Goal: Information Seeking & Learning: Find specific fact

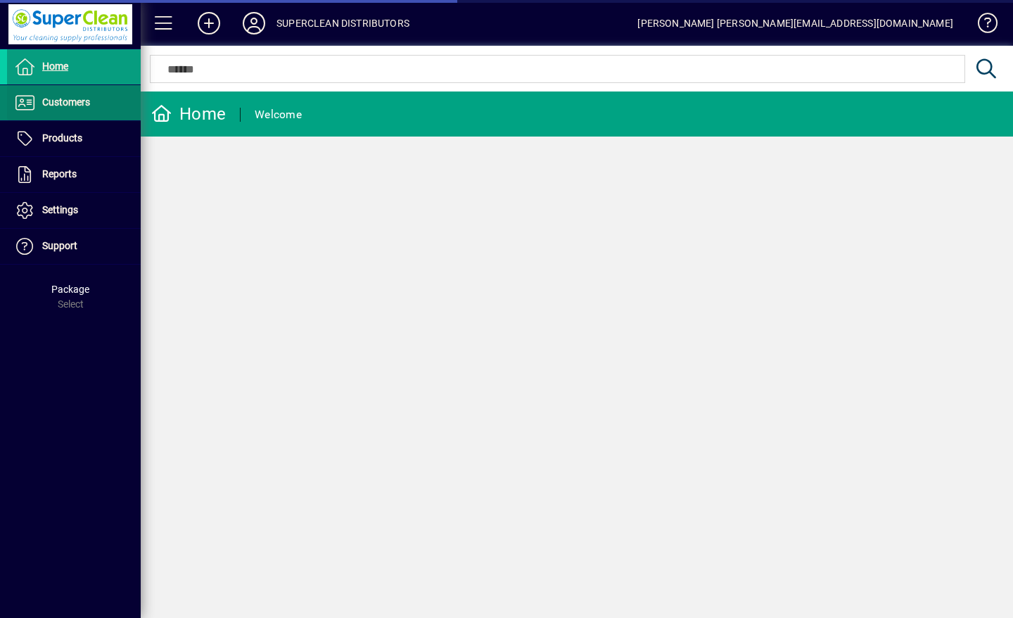
click at [42, 106] on span "Customers" at bounding box center [66, 101] width 48 height 11
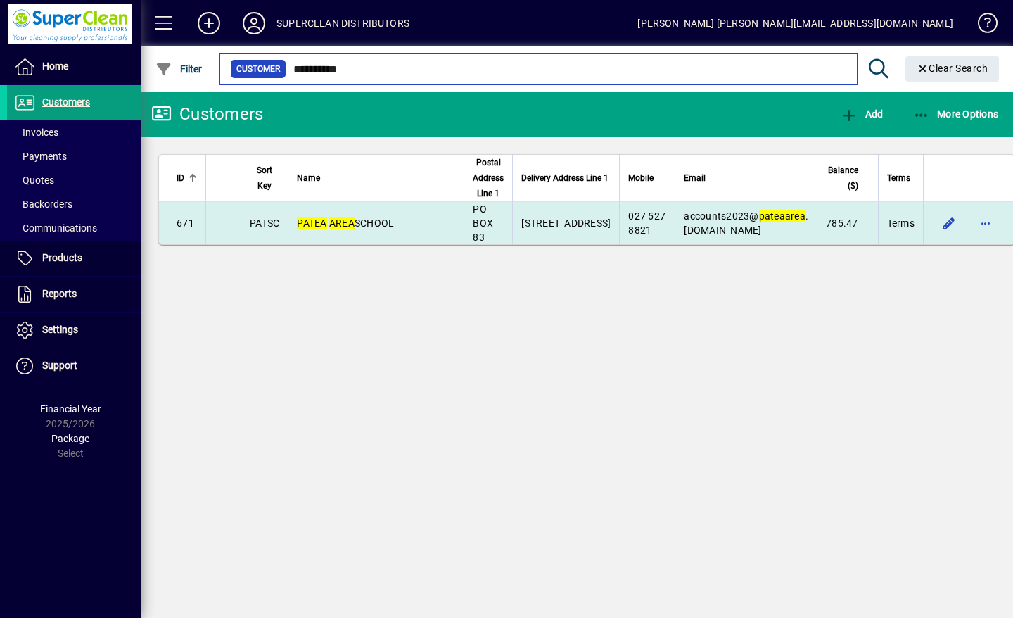
type input "**********"
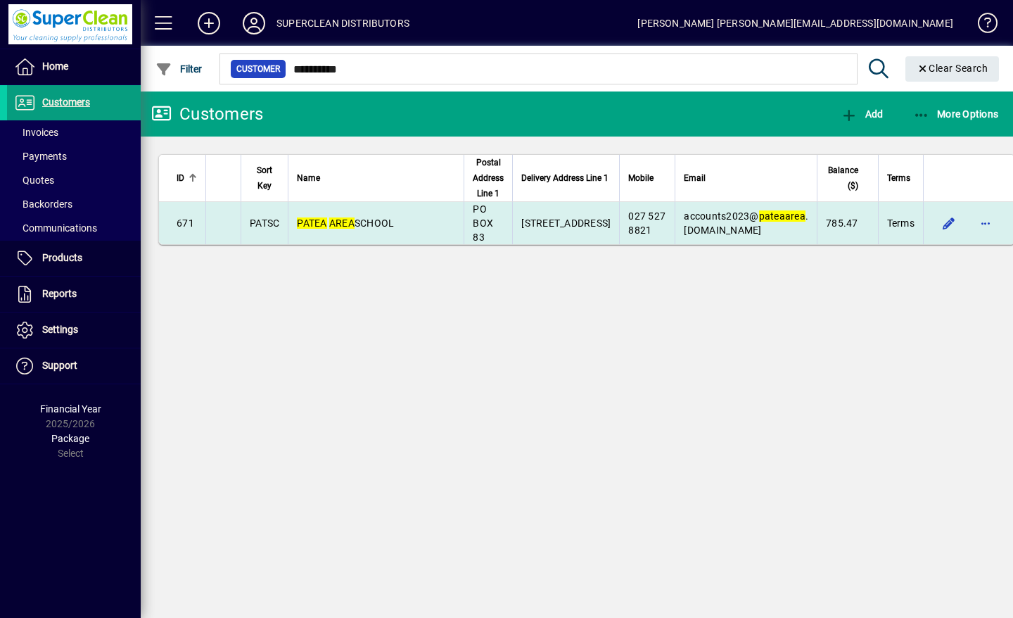
click at [369, 232] on td "[GEOGRAPHIC_DATA]" at bounding box center [376, 223] width 176 height 42
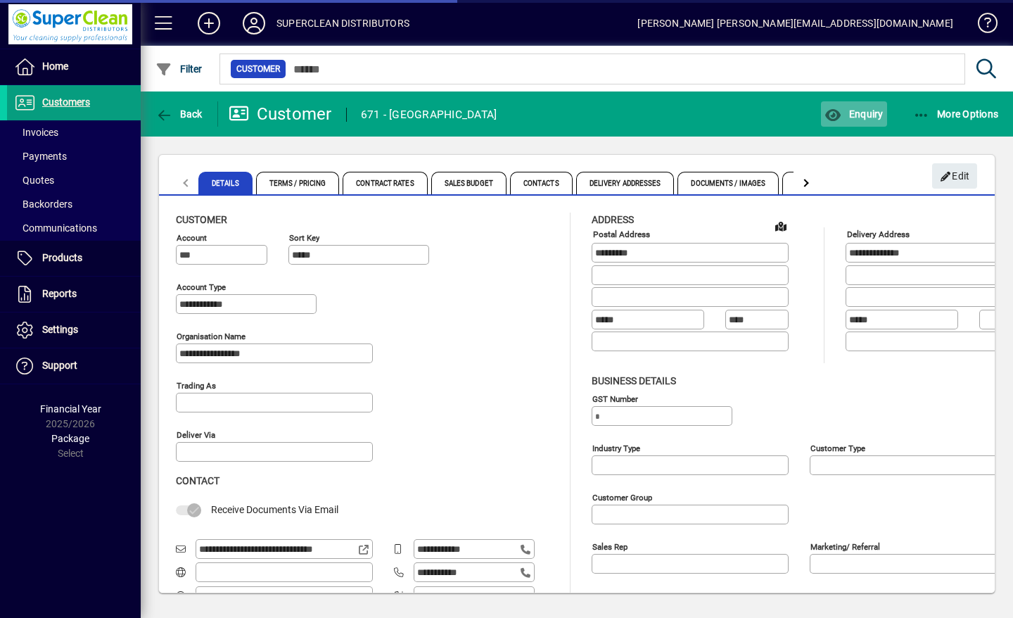
click at [858, 116] on span "Enquiry" at bounding box center [854, 113] width 58 height 11
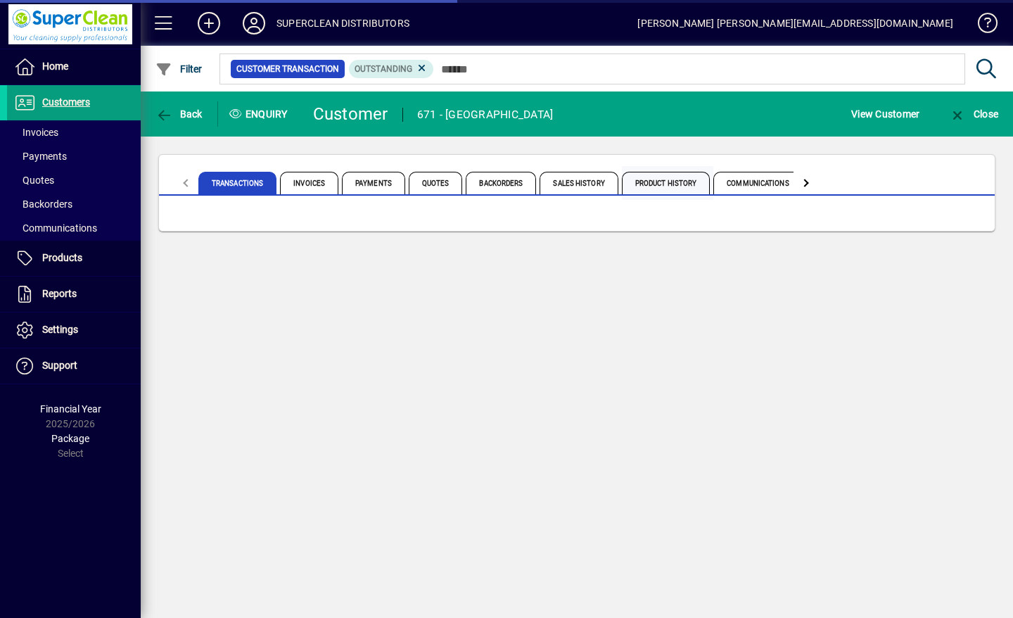
click at [679, 185] on span "Product History" at bounding box center [666, 183] width 89 height 23
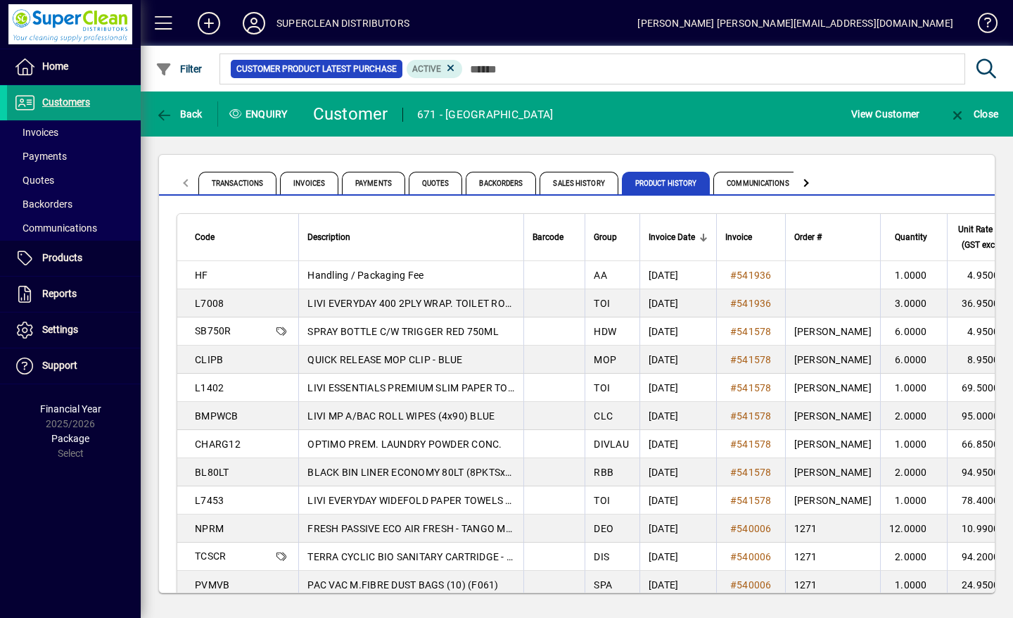
click at [481, 557] on span "TERRA CYCLIC BIO SANITARY CARTRIDGE - REGULAR (10)" at bounding box center [440, 556] width 265 height 11
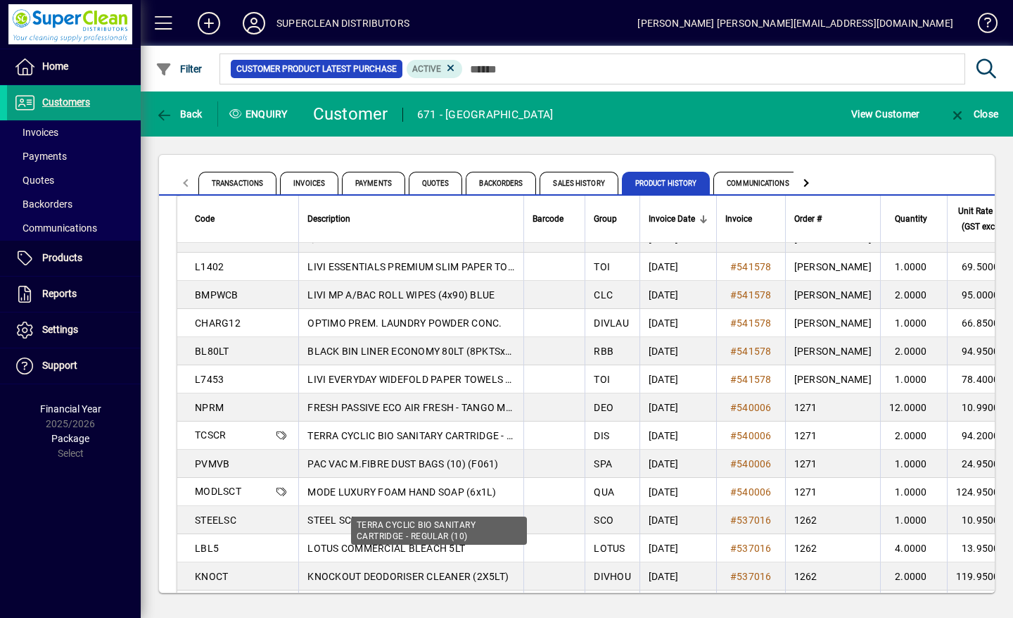
scroll to position [119, 0]
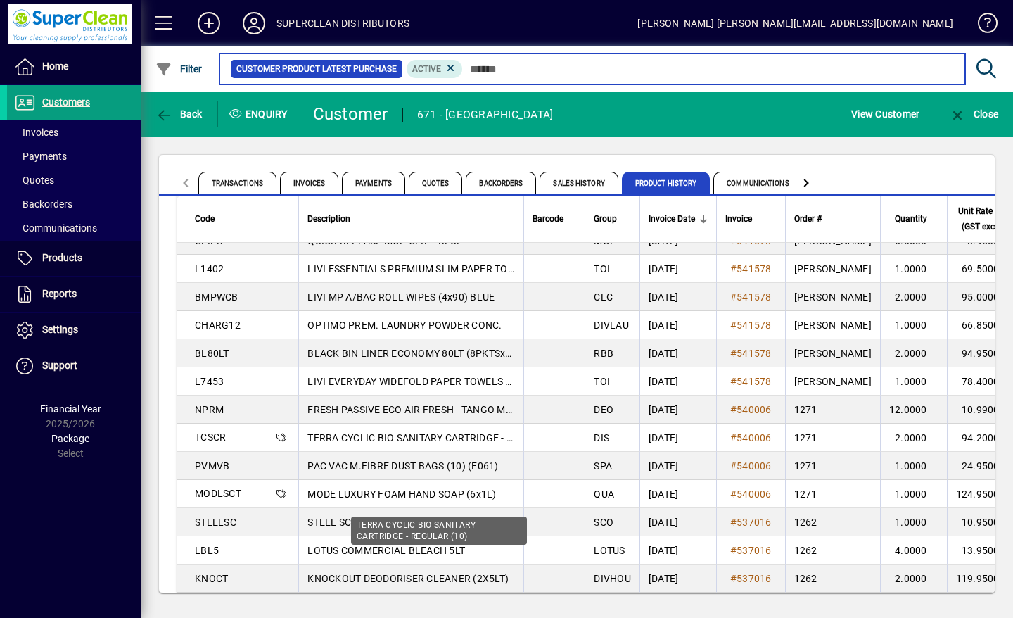
click at [541, 71] on input "text" at bounding box center [708, 69] width 491 height 20
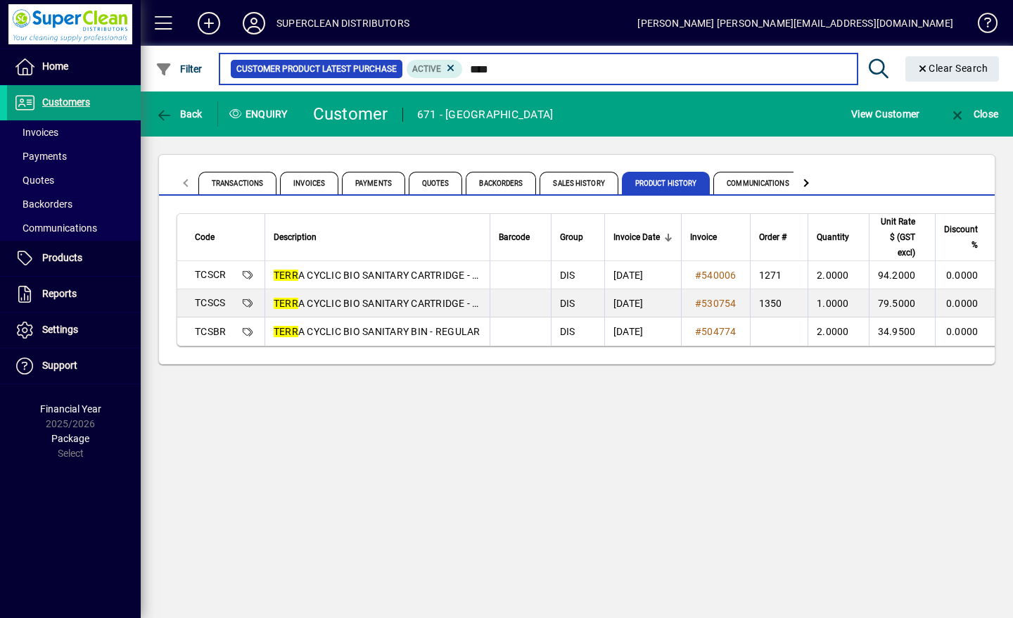
type input "****"
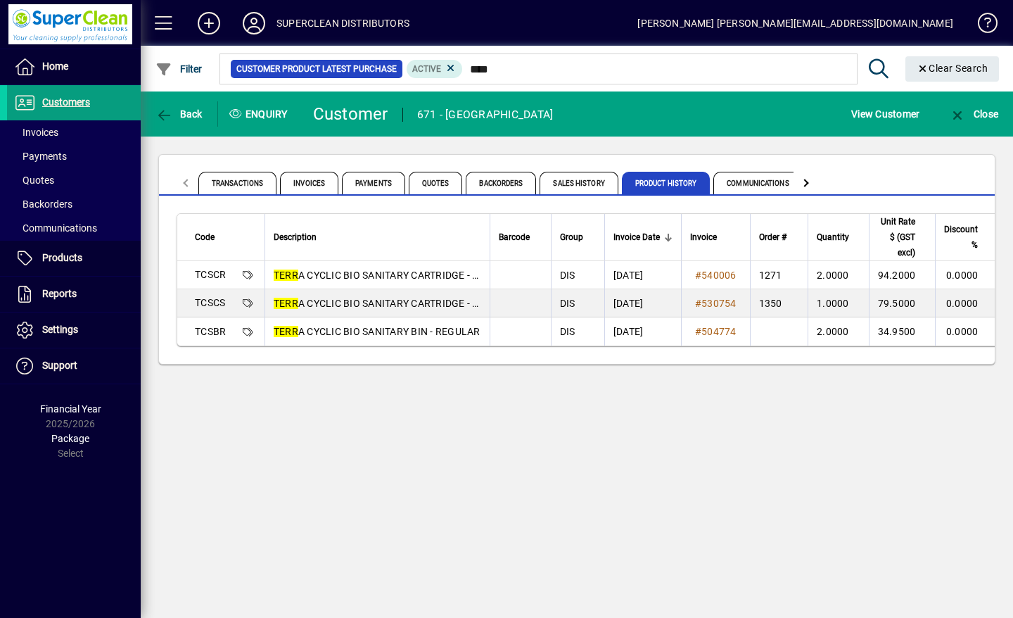
click at [434, 303] on span "TERR A CYCLIC BIO SANITARY CARTRIDGE - SMALL (10)" at bounding box center [400, 303] width 253 height 11
click at [256, 19] on icon at bounding box center [254, 23] width 28 height 23
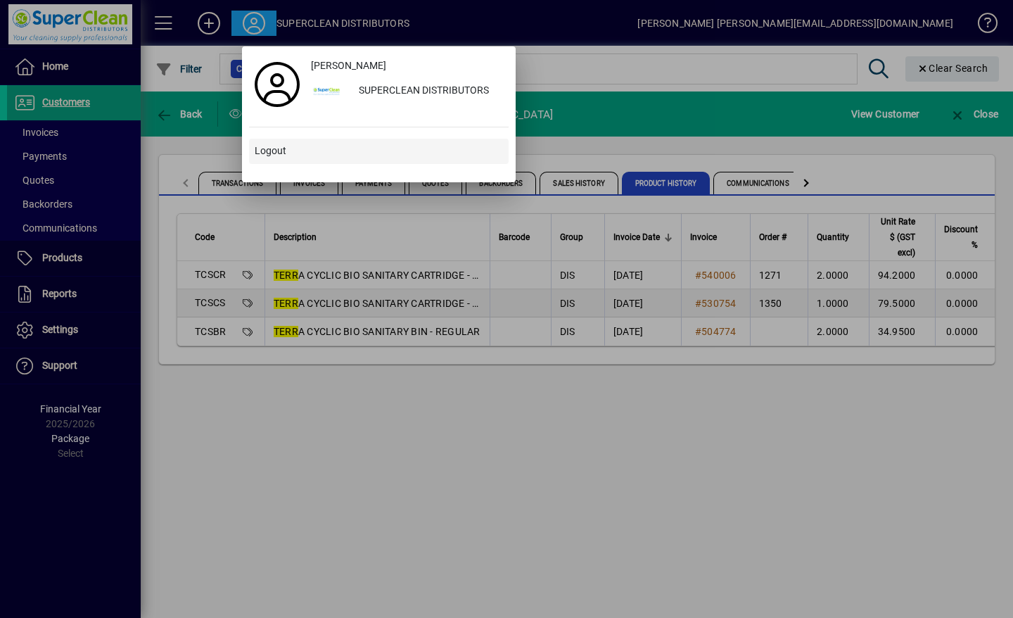
click at [267, 153] on span "Logout" at bounding box center [271, 151] width 32 height 15
